Goal: Navigation & Orientation: Find specific page/section

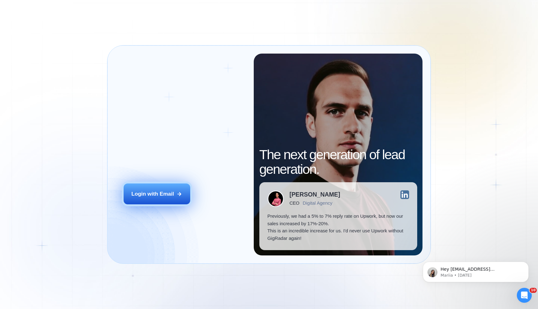
click at [163, 190] on button "Login with Email" at bounding box center [157, 194] width 67 height 21
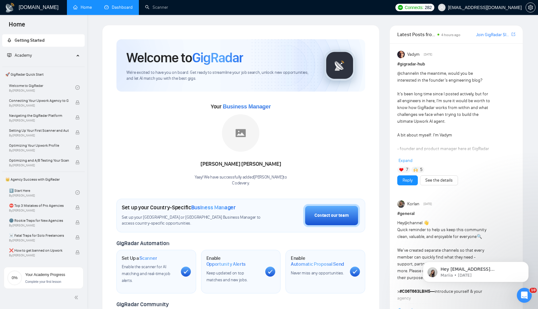
click at [125, 6] on link "Dashboard" at bounding box center [118, 7] width 28 height 5
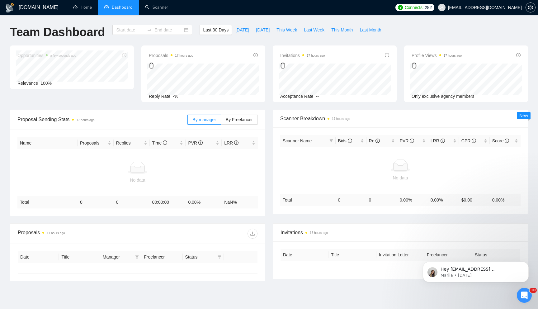
type input "2025-09-15"
type input "2025-10-15"
